Goal: Information Seeking & Learning: Learn about a topic

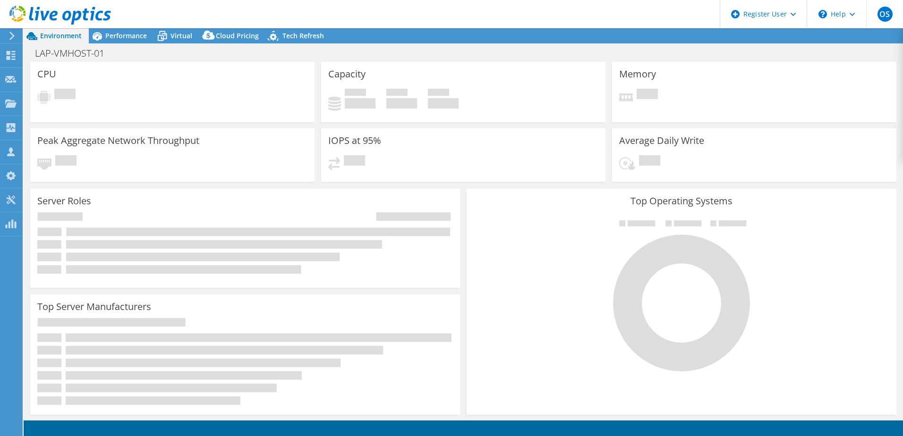
select select "EULondon"
select select "GBP"
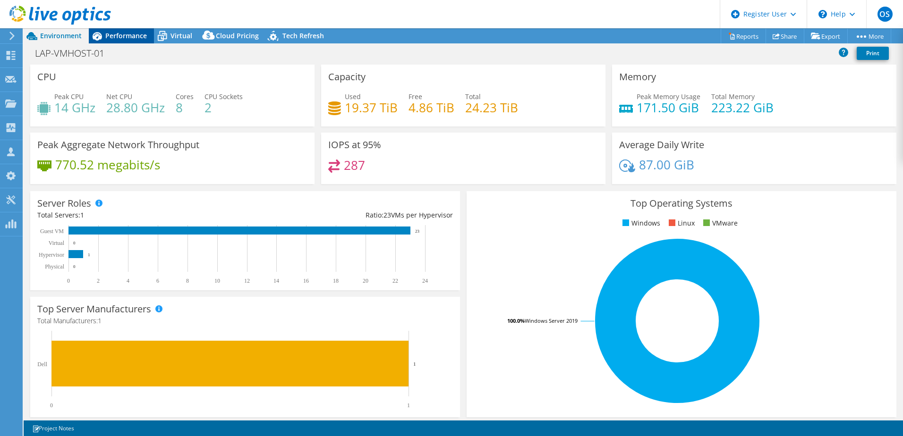
click at [123, 36] on span "Performance" at bounding box center [126, 35] width 42 height 9
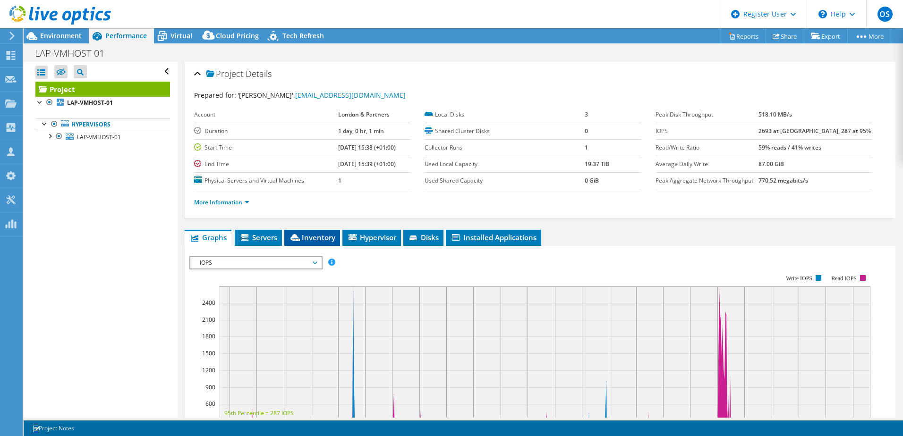
click at [300, 236] on icon at bounding box center [294, 237] width 9 height 7
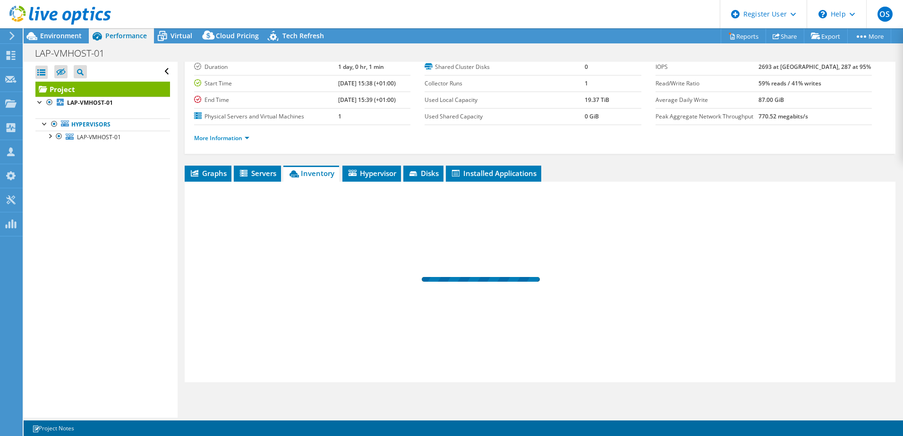
scroll to position [65, 0]
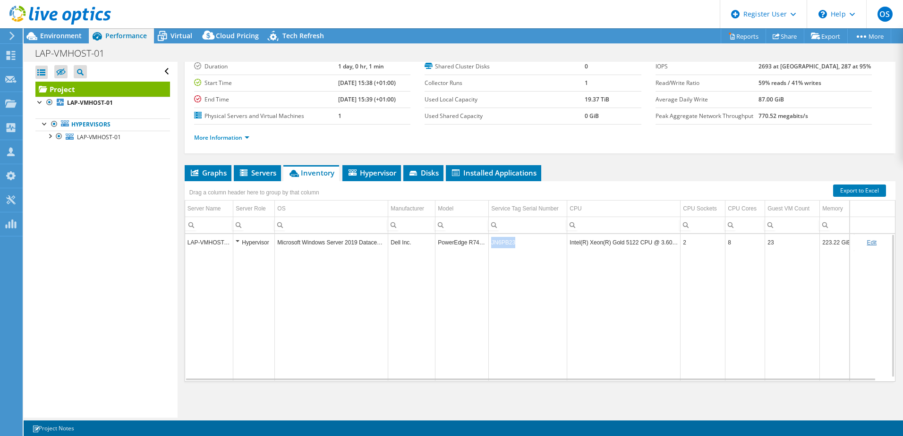
drag, startPoint x: 517, startPoint y: 243, endPoint x: 492, endPoint y: 243, distance: 25.5
click at [492, 243] on td "JN6PB23" at bounding box center [528, 242] width 78 height 17
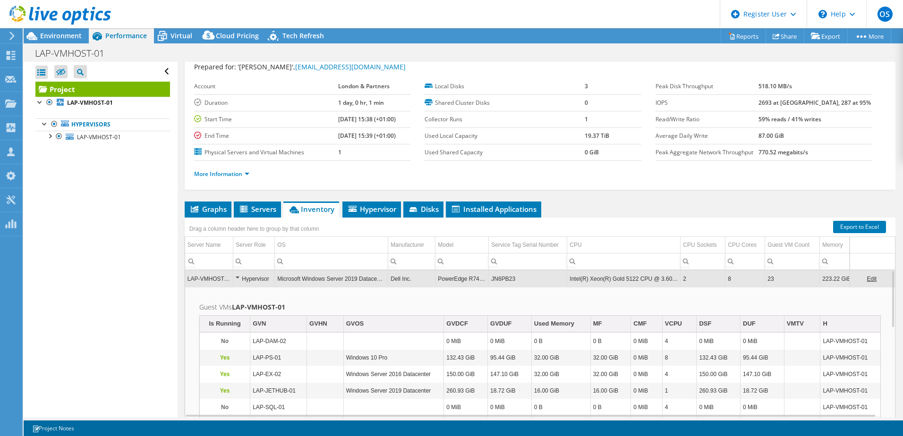
scroll to position [0, 0]
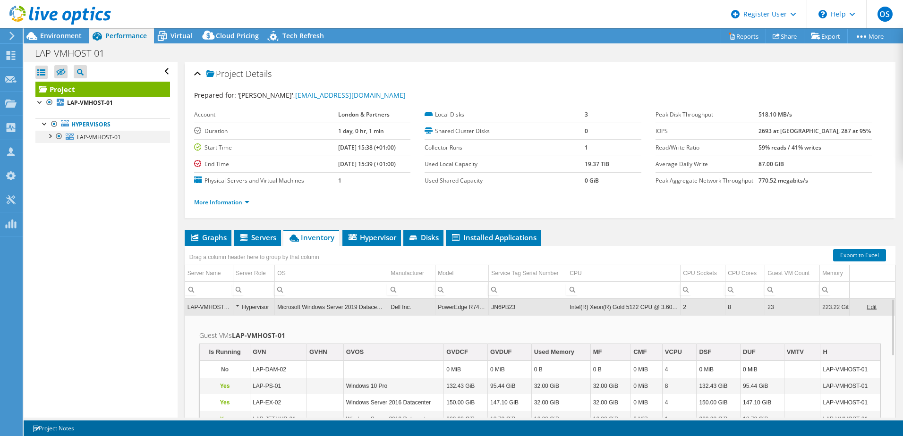
click at [47, 137] on div at bounding box center [49, 135] width 9 height 9
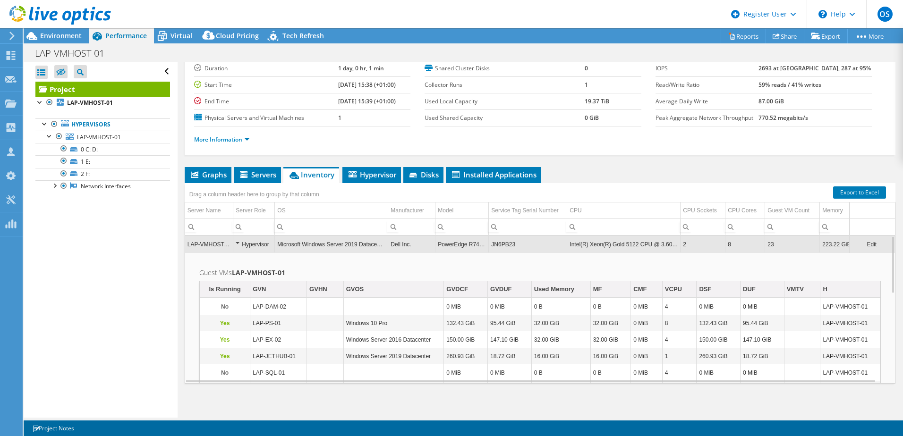
scroll to position [65, 0]
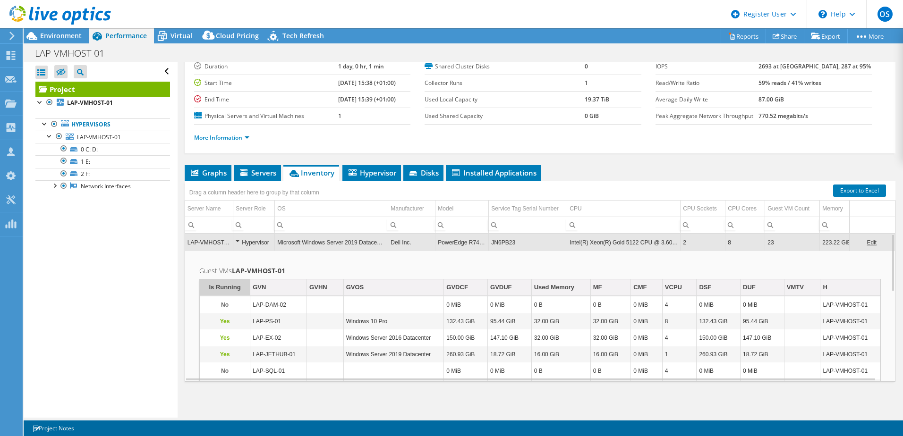
click at [214, 284] on div "Is Running" at bounding box center [225, 287] width 32 height 11
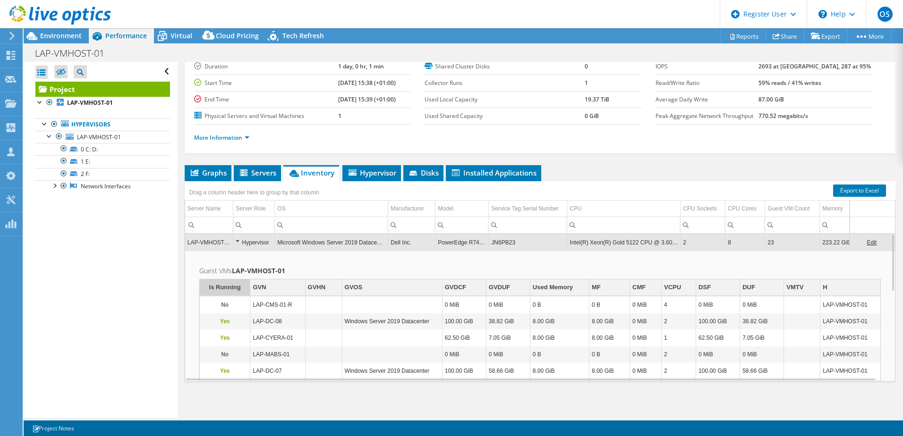
click at [226, 290] on div "Is Running" at bounding box center [225, 287] width 32 height 11
click at [98, 151] on link "0 C: D:" at bounding box center [102, 149] width 135 height 12
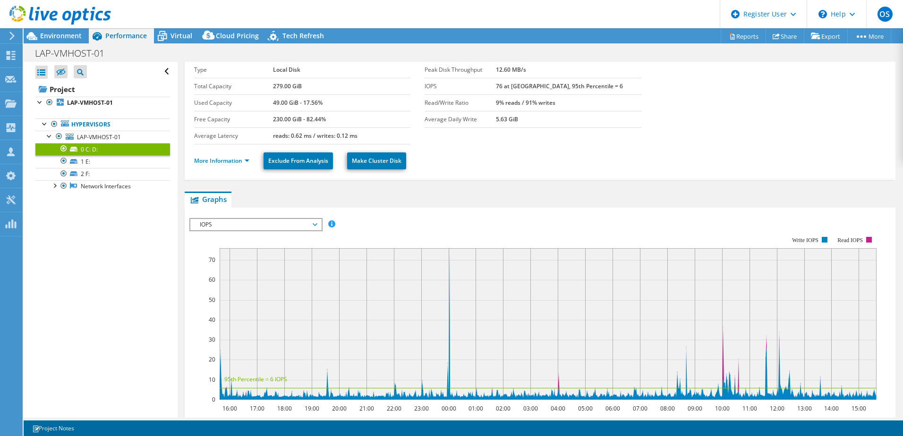
scroll to position [27, 0]
click at [314, 226] on span "IOPS" at bounding box center [255, 225] width 121 height 11
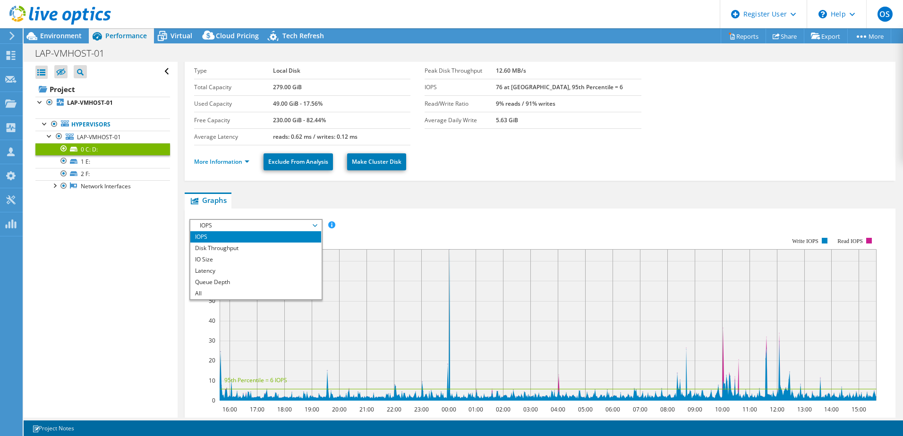
click at [684, 193] on ul "Graphs Servers Inventory Hypervisor Disks Cluster Disks Installed Applications" at bounding box center [540, 201] width 711 height 16
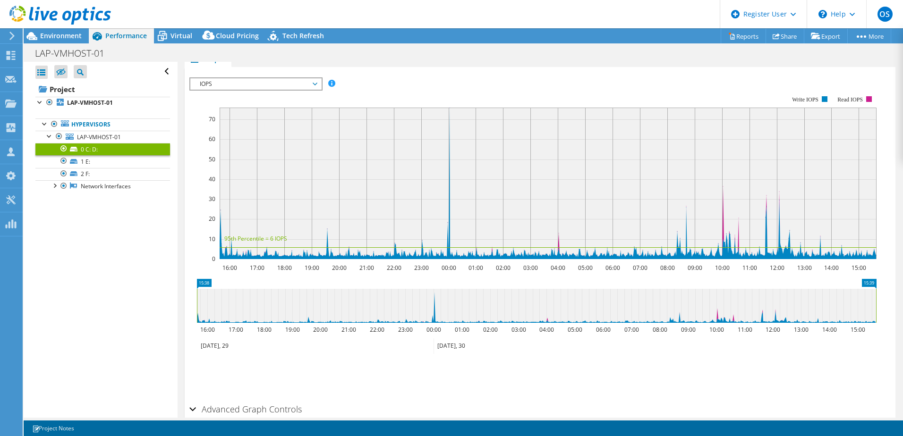
scroll to position [216, 0]
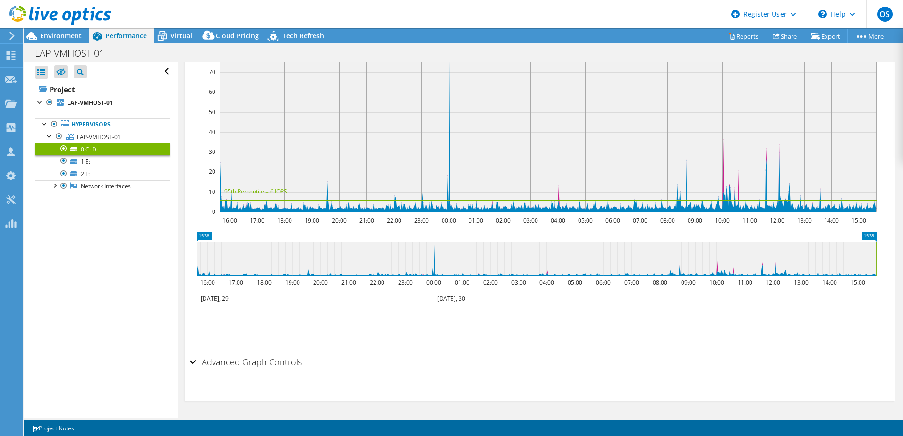
click at [203, 359] on h2 "Advanced Graph Controls" at bounding box center [245, 362] width 112 height 19
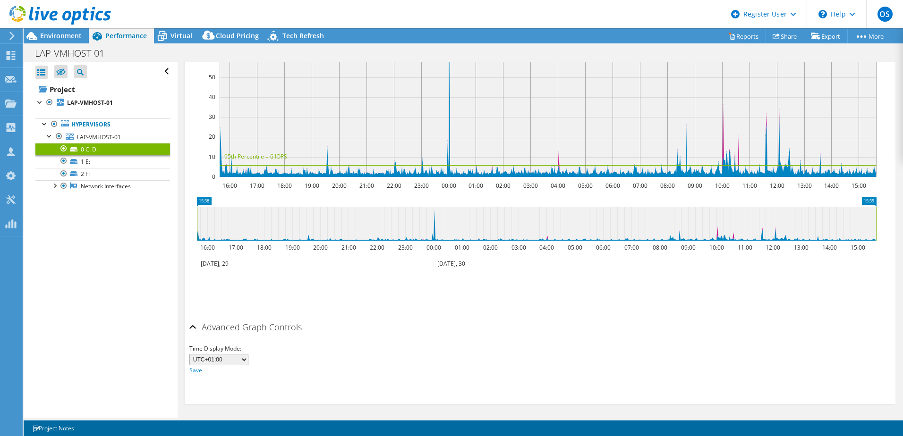
scroll to position [254, 0]
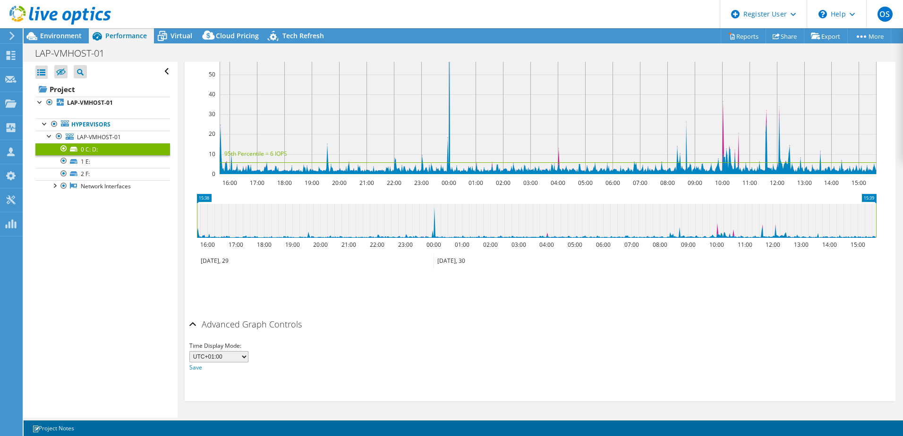
click at [193, 323] on div "Advanced Graph Controls" at bounding box center [539, 325] width 701 height 20
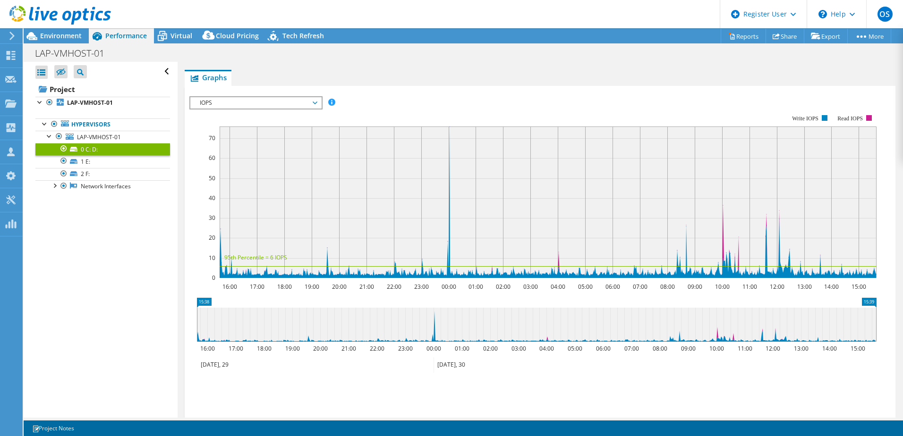
scroll to position [27, 0]
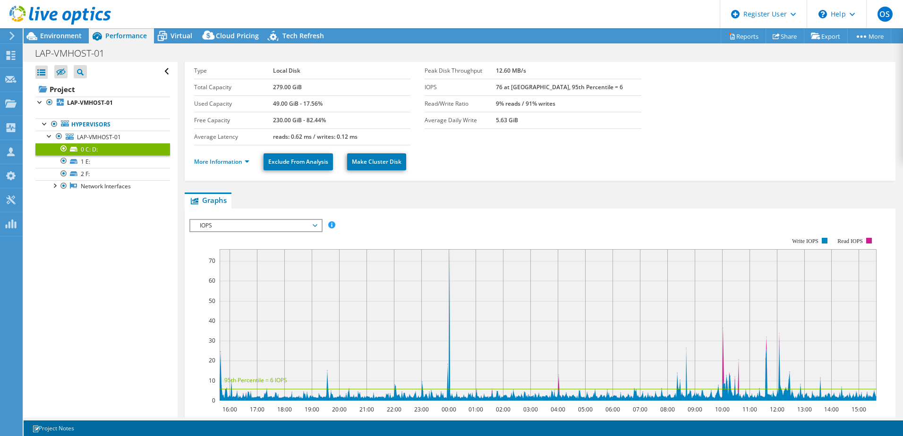
click at [292, 227] on span "IOPS" at bounding box center [255, 225] width 121 height 11
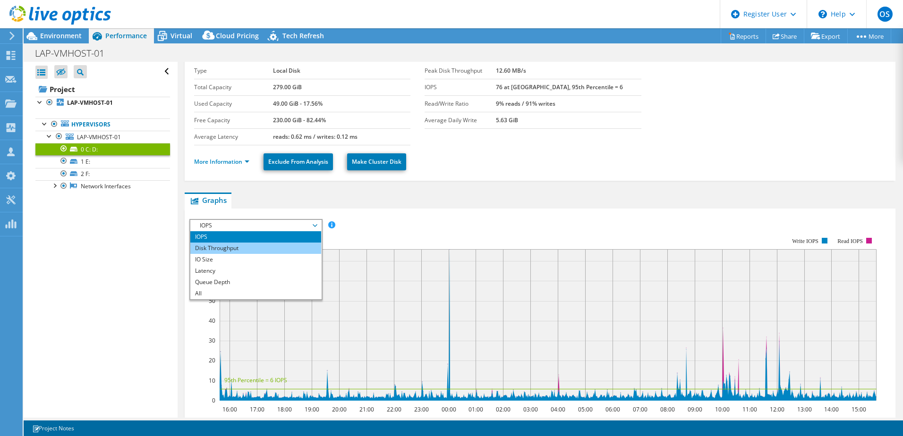
click at [227, 246] on li "Disk Throughput" at bounding box center [255, 248] width 131 height 11
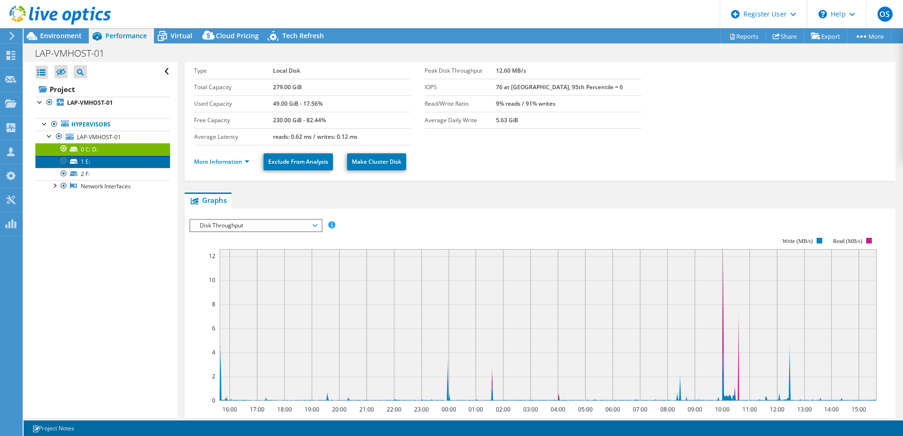
click at [89, 160] on link "1 E:" at bounding box center [102, 161] width 135 height 12
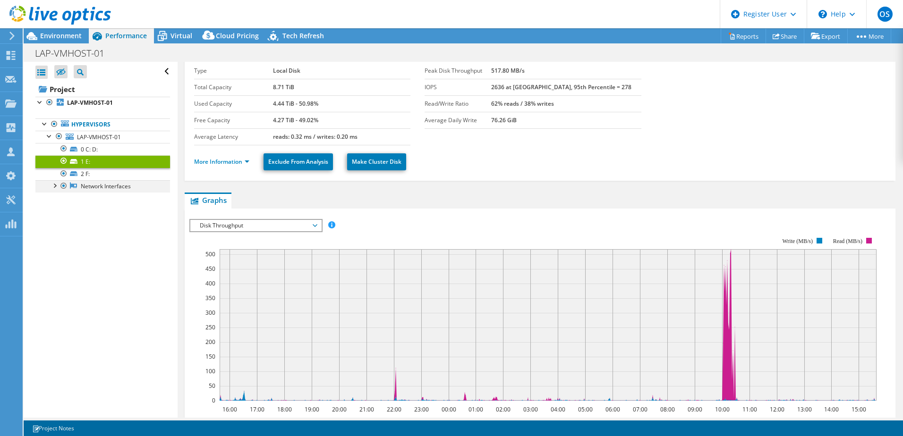
click at [56, 185] on div at bounding box center [54, 184] width 9 height 9
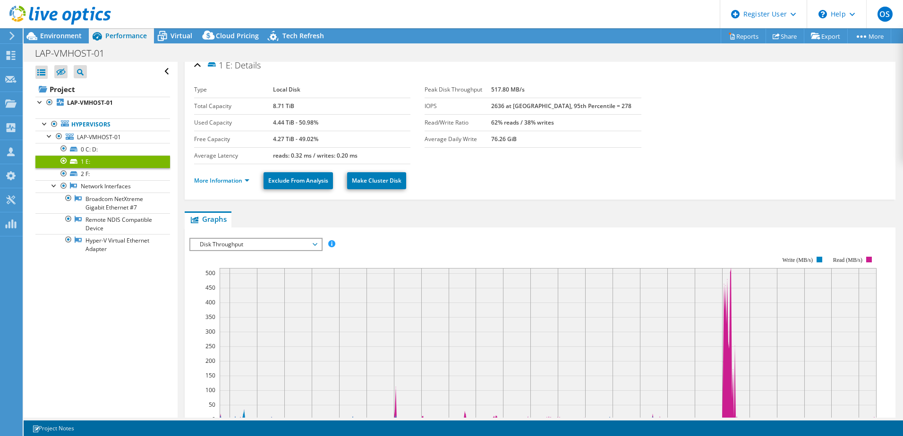
scroll to position [0, 0]
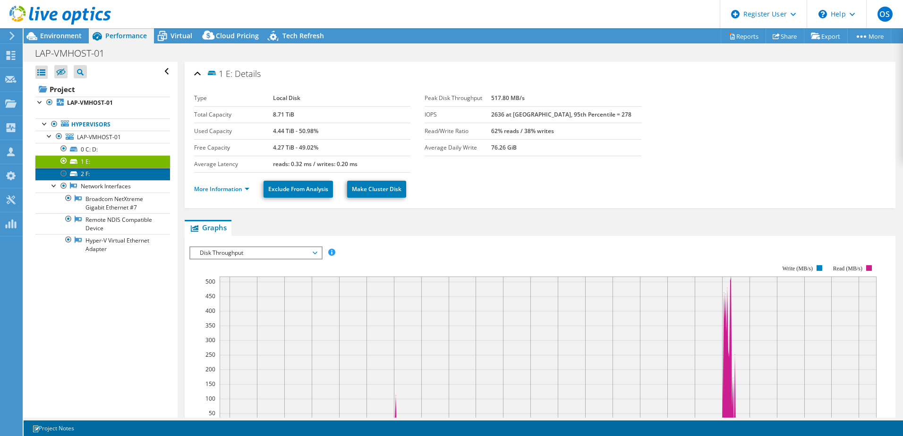
click at [85, 175] on link "2 F:" at bounding box center [102, 174] width 135 height 12
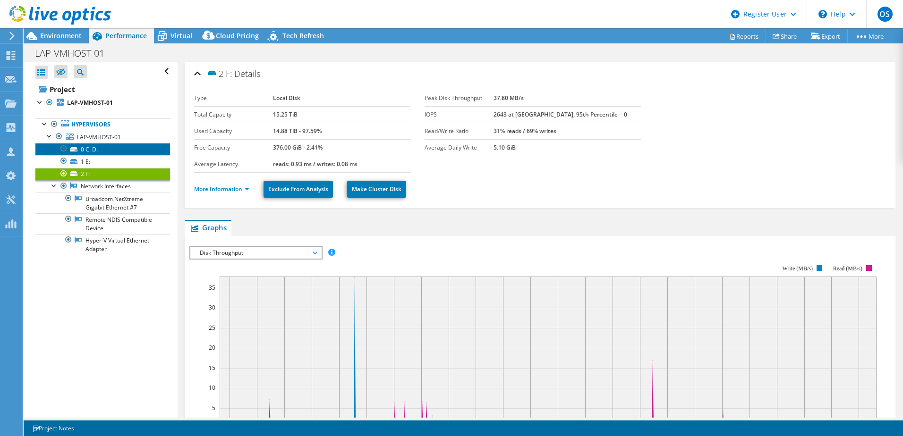
click at [85, 152] on link "0 C: D:" at bounding box center [102, 149] width 135 height 12
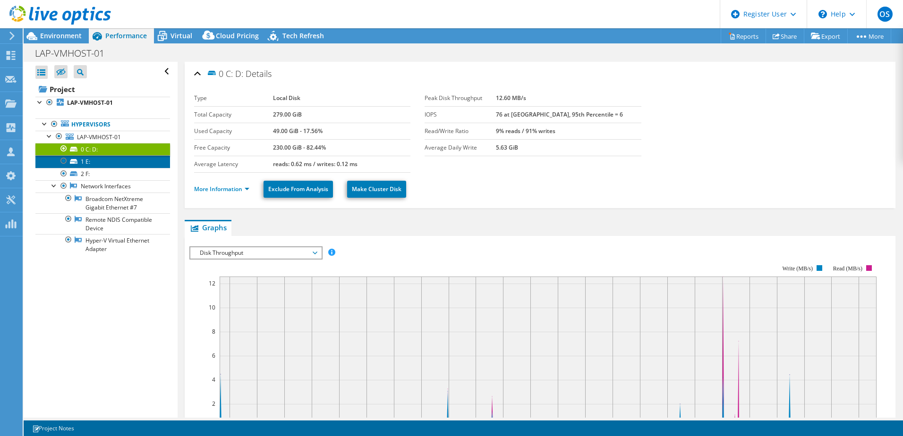
click at [90, 163] on link "1 E:" at bounding box center [102, 161] width 135 height 12
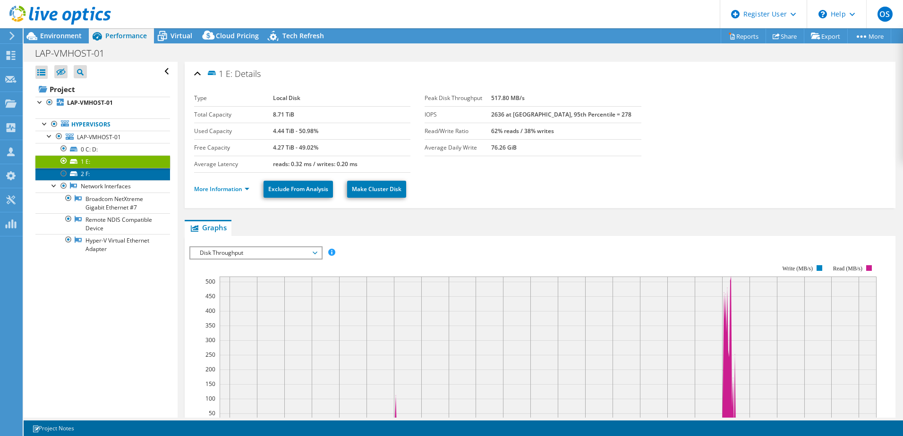
click at [85, 175] on link "2 F:" at bounding box center [102, 174] width 135 height 12
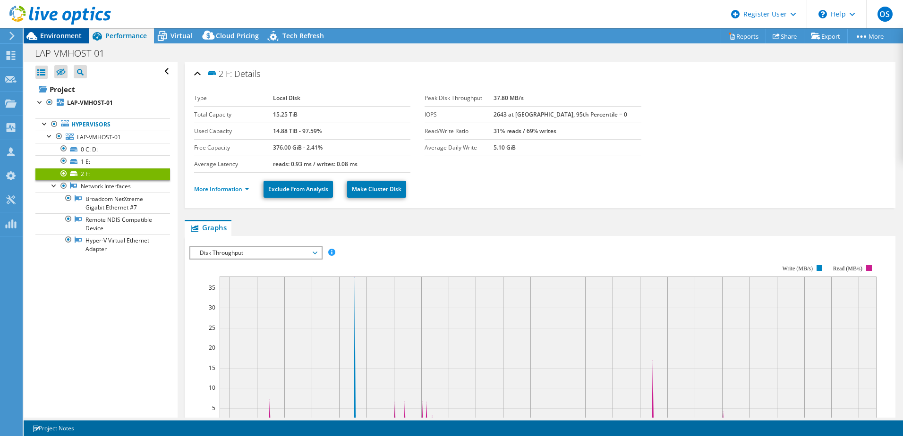
click at [63, 35] on span "Environment" at bounding box center [61, 35] width 42 height 9
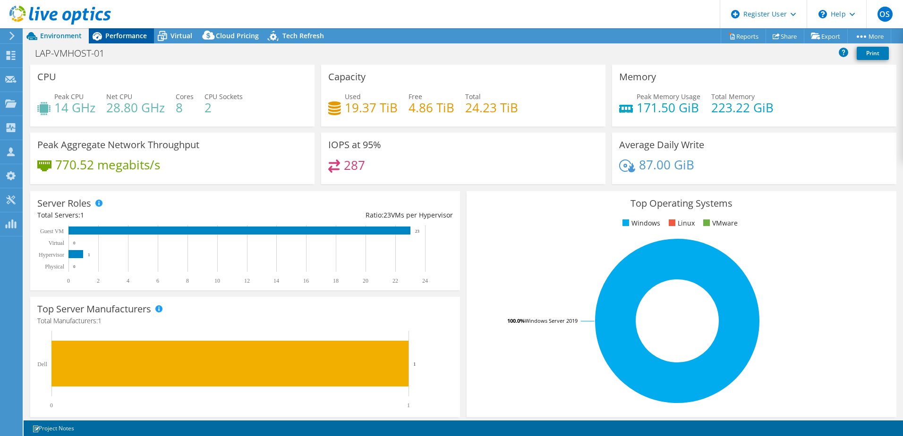
click at [111, 35] on span "Performance" at bounding box center [126, 35] width 42 height 9
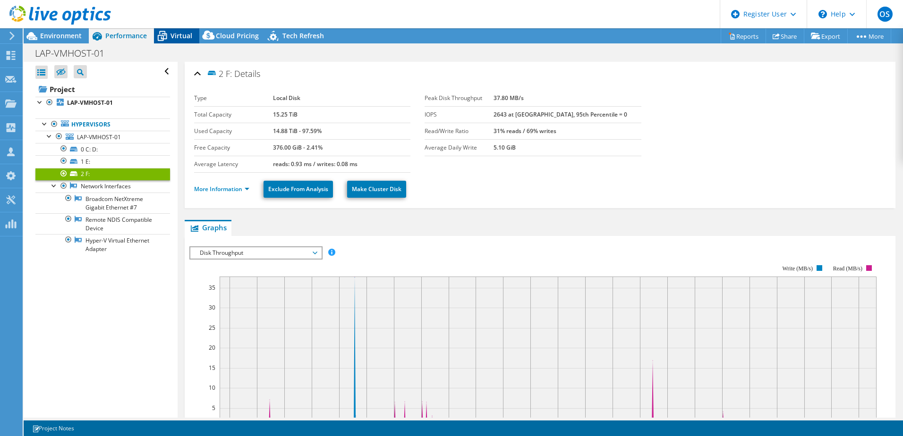
click at [180, 35] on span "Virtual" at bounding box center [182, 35] width 22 height 9
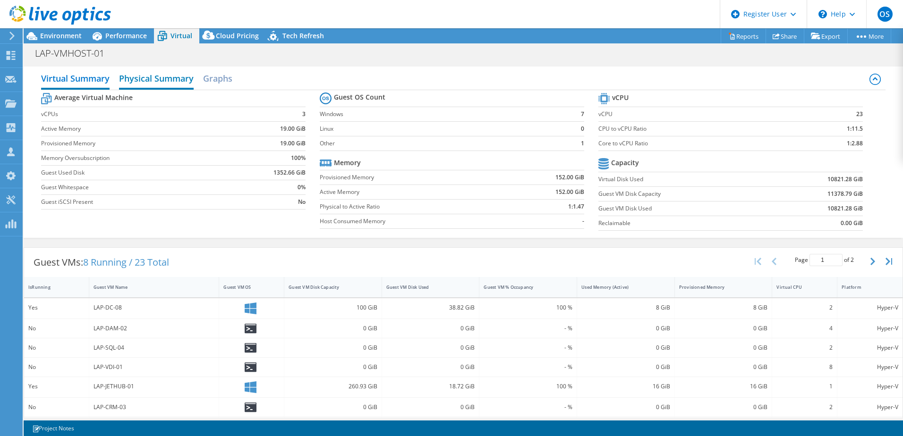
drag, startPoint x: 160, startPoint y: 80, endPoint x: 162, endPoint y: 85, distance: 6.1
click at [160, 80] on h2 "Physical Summary" at bounding box center [156, 79] width 75 height 21
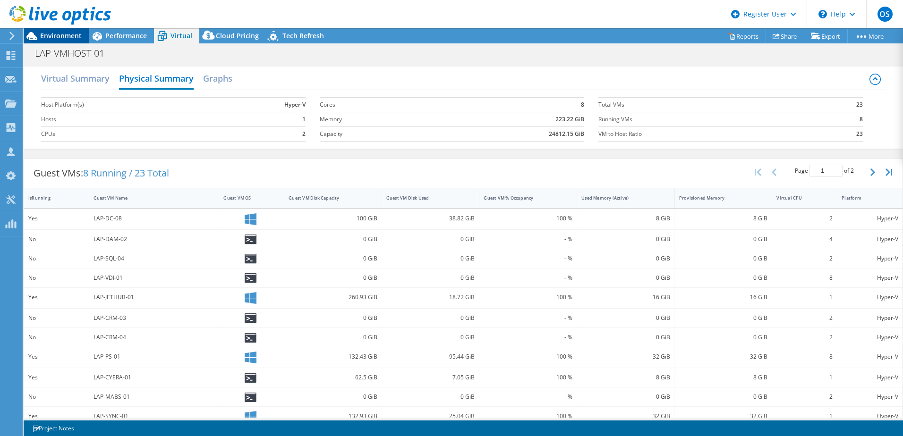
click at [47, 38] on span "Environment" at bounding box center [61, 35] width 42 height 9
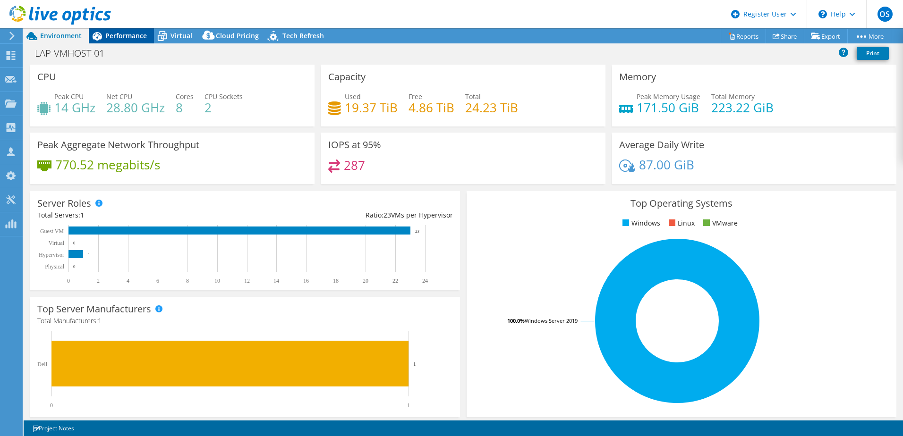
drag, startPoint x: 115, startPoint y: 29, endPoint x: 115, endPoint y: 34, distance: 5.2
click at [115, 30] on div "Performance" at bounding box center [121, 35] width 65 height 15
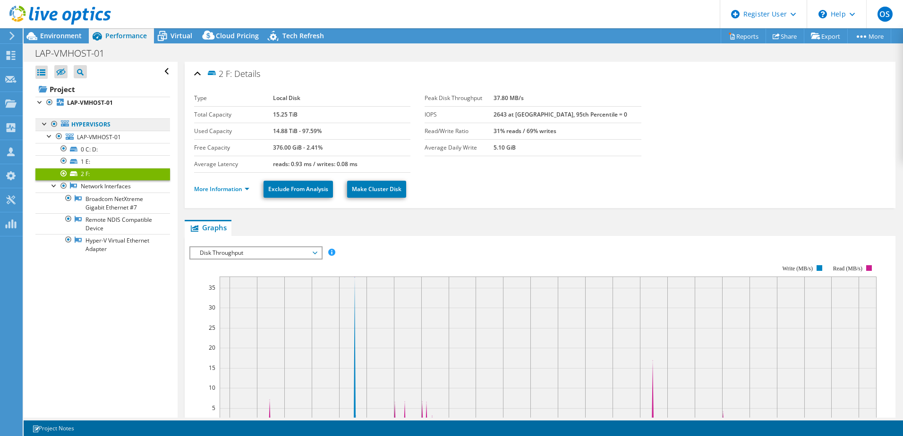
click at [90, 126] on link "Hypervisors" at bounding box center [102, 125] width 135 height 12
click at [85, 123] on link "Hypervisors" at bounding box center [102, 125] width 135 height 12
click at [97, 139] on span "LAP-VMHOST-01" at bounding box center [99, 137] width 44 height 8
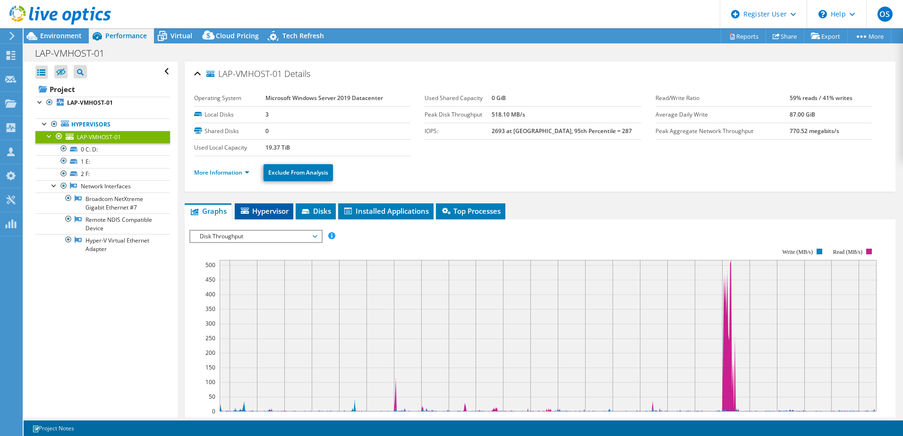
click at [279, 215] on span "Hypervisor" at bounding box center [263, 210] width 49 height 9
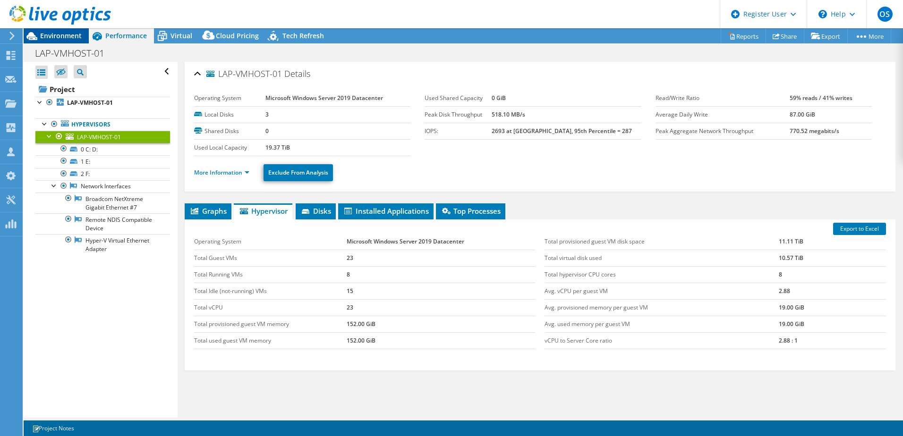
click at [57, 32] on span "Environment" at bounding box center [61, 35] width 42 height 9
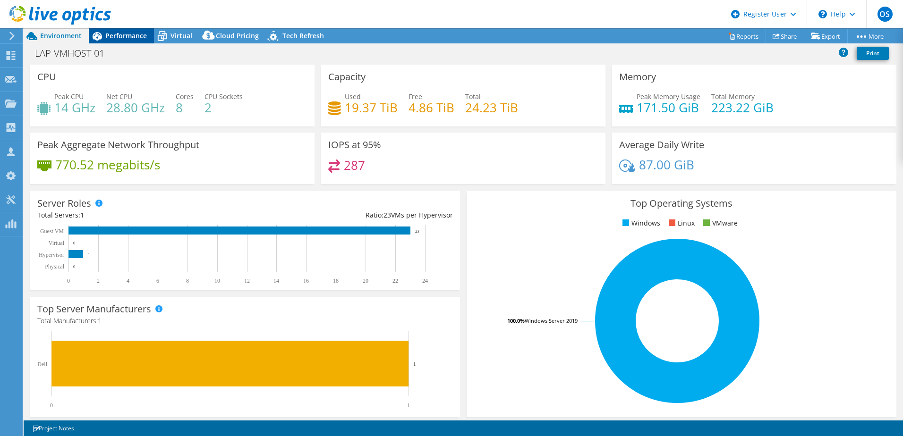
click at [119, 34] on span "Performance" at bounding box center [126, 35] width 42 height 9
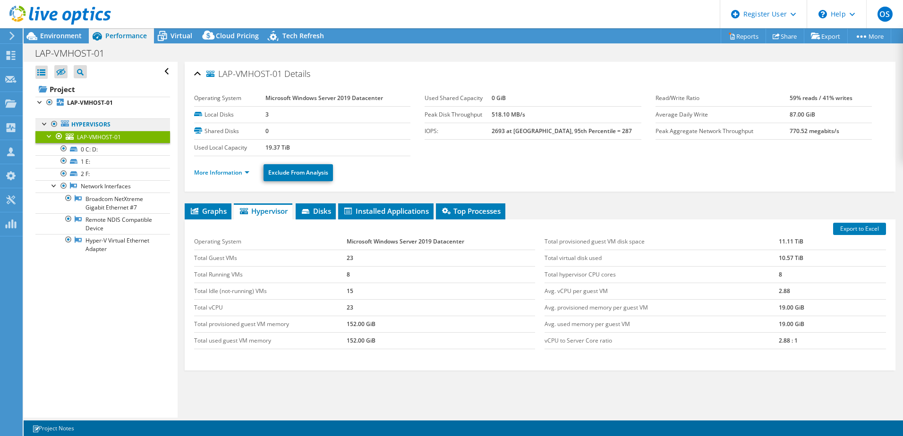
click at [77, 125] on link "Hypervisors" at bounding box center [102, 125] width 135 height 12
click at [415, 184] on div "More Information Exclude From Analysis" at bounding box center [540, 172] width 692 height 33
click at [88, 124] on link "Hypervisors" at bounding box center [102, 125] width 135 height 12
click at [99, 102] on b "LAP-VMHOST-01" at bounding box center [90, 103] width 46 height 8
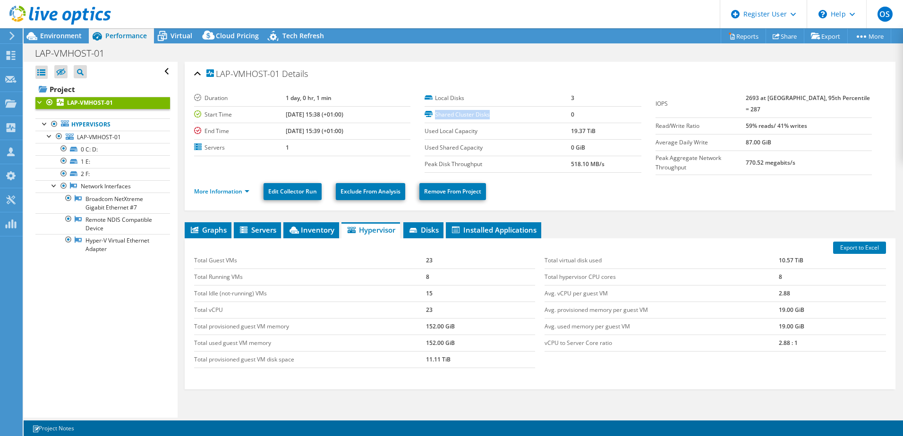
drag, startPoint x: 434, startPoint y: 115, endPoint x: 493, endPoint y: 115, distance: 59.0
click at [493, 115] on label "Shared Cluster Disks" at bounding box center [498, 114] width 146 height 9
copy label "Shared Cluster Disks"
click at [503, 123] on td "Used Local Capacity" at bounding box center [498, 131] width 146 height 17
click at [845, 15] on div "\n Help" at bounding box center [837, 14] width 60 height 28
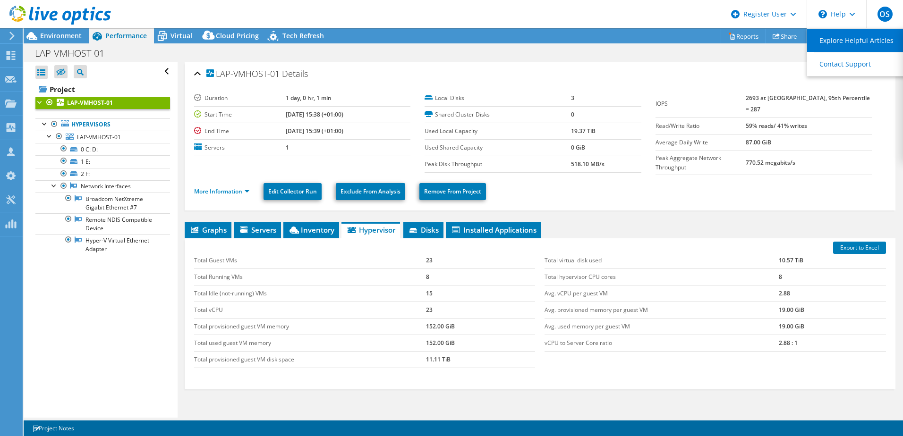
click at [850, 34] on link "Explore Helpful Articles" at bounding box center [859, 40] width 105 height 23
